Goal: Information Seeking & Learning: Learn about a topic

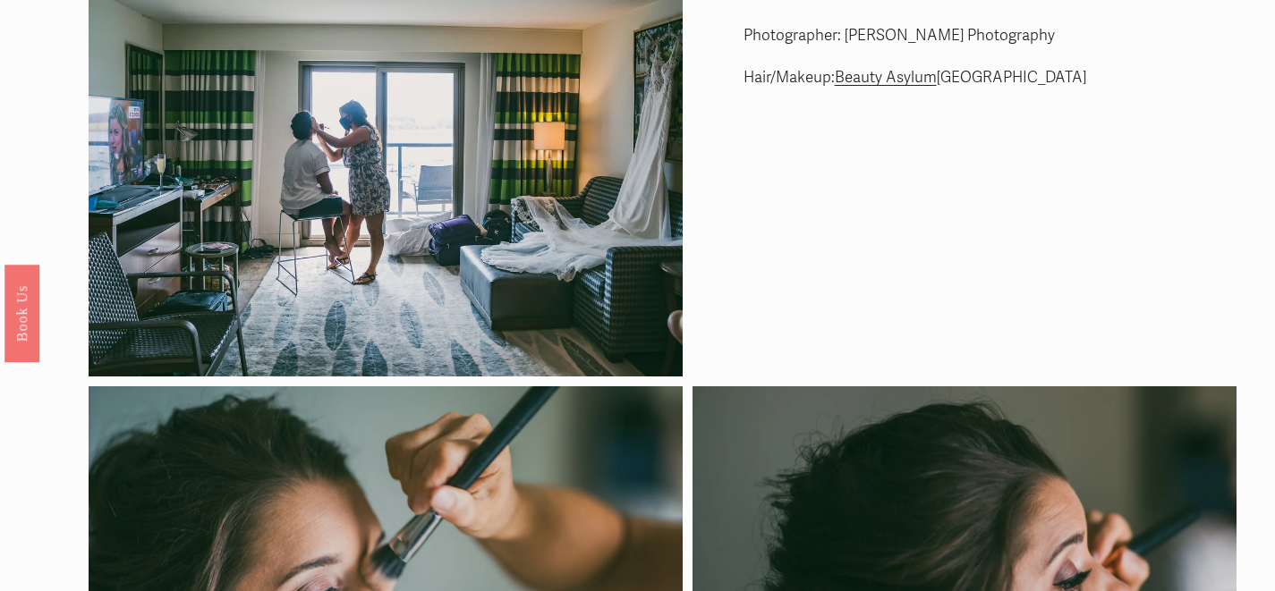
scroll to position [84, 0]
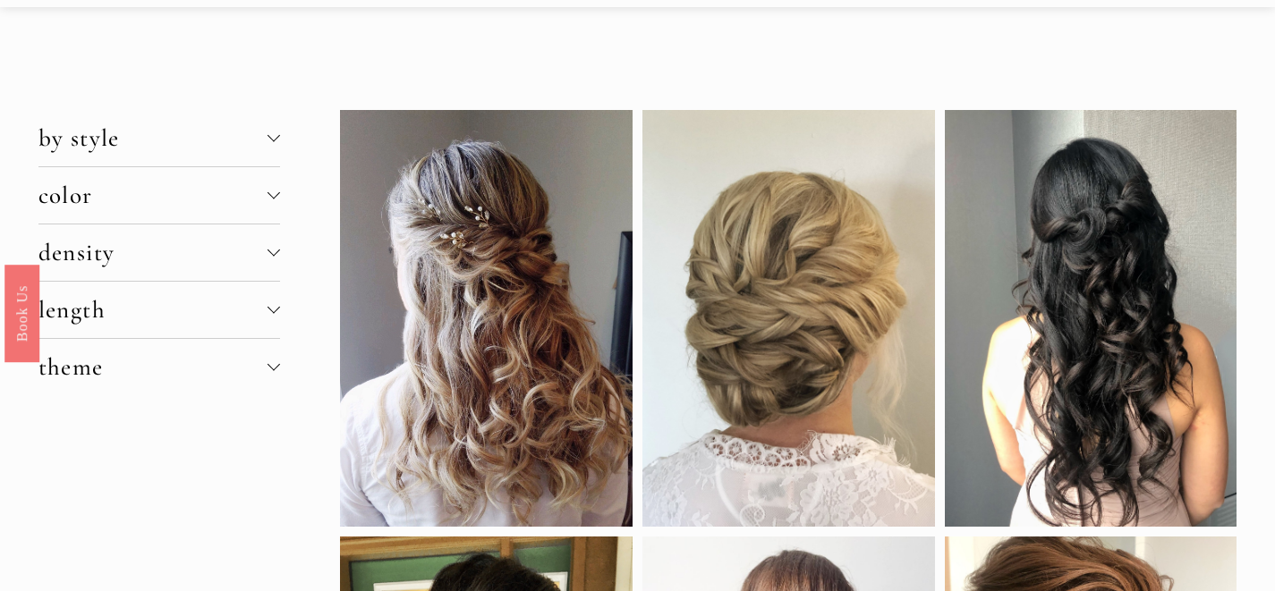
scroll to position [4, 0]
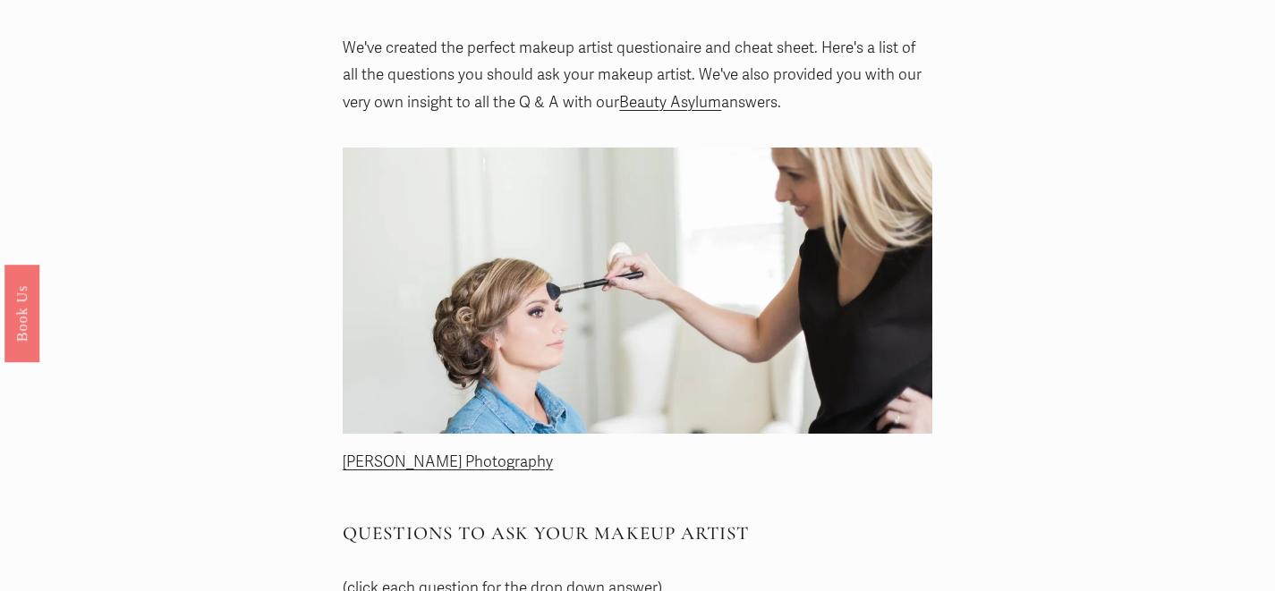
scroll to position [61, 0]
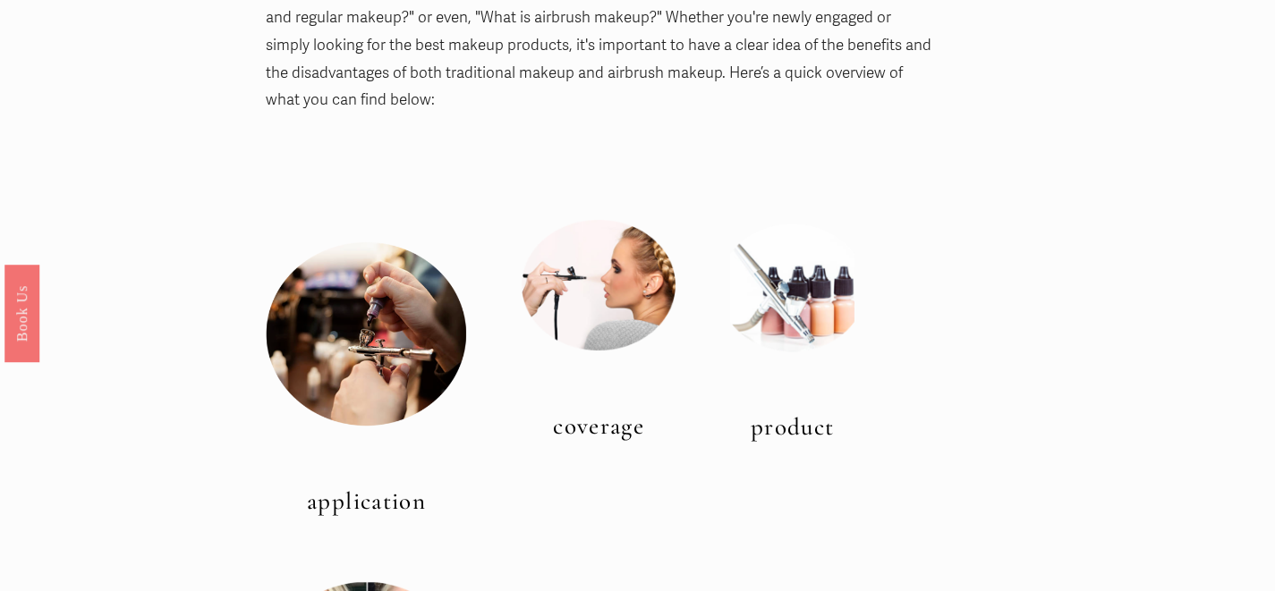
scroll to position [37, 0]
